Goal: Information Seeking & Learning: Learn about a topic

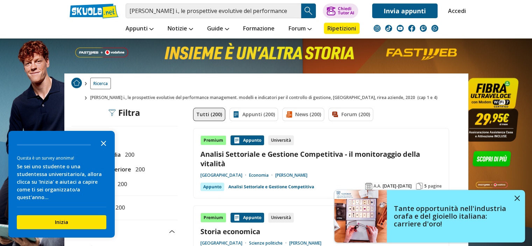
click at [106, 148] on icon "Close the survey" at bounding box center [104, 143] width 14 height 14
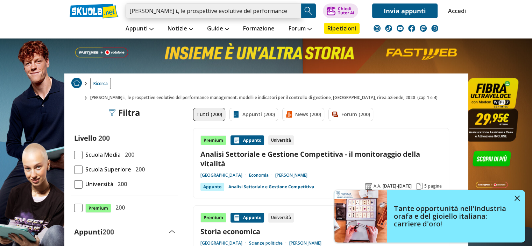
click at [292, 12] on input "hristov i., le prospettive evolutive del performance management. modelli e indi…" at bounding box center [214, 10] width 176 height 15
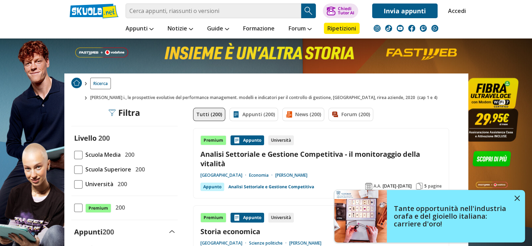
click at [259, 19] on li "Formazione" at bounding box center [258, 28] width 45 height 20
click at [263, 12] on input "search" at bounding box center [214, 10] width 176 height 15
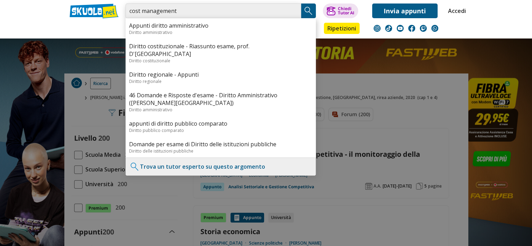
type input "cost management"
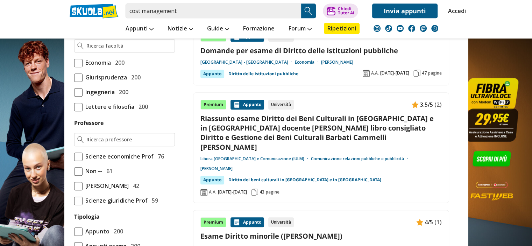
scroll to position [484, 0]
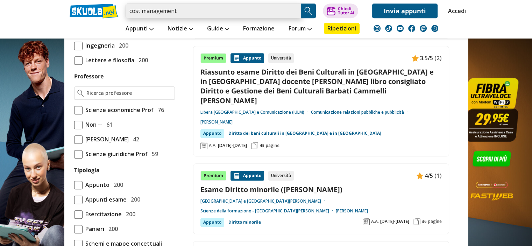
click at [202, 12] on input "cost management" at bounding box center [214, 10] width 176 height 15
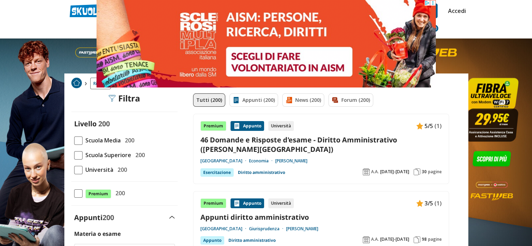
click at [77, 173] on span at bounding box center [78, 170] width 8 height 8
click at [74, 170] on input "Università 200" at bounding box center [74, 170] width 0 height 0
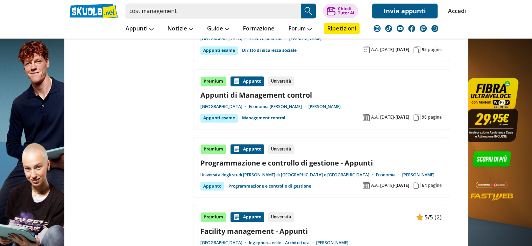
scroll to position [1174, 0]
